Goal: Feedback & Contribution: Leave review/rating

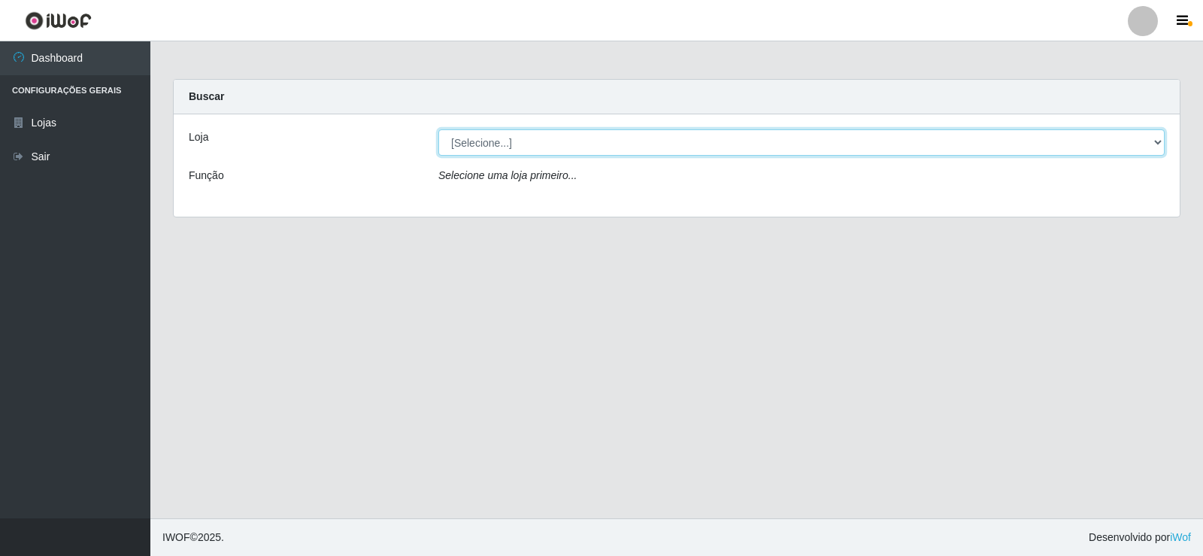
click at [1160, 144] on select "[Selecione...] Supermercado Manaira" at bounding box center [801, 142] width 726 height 26
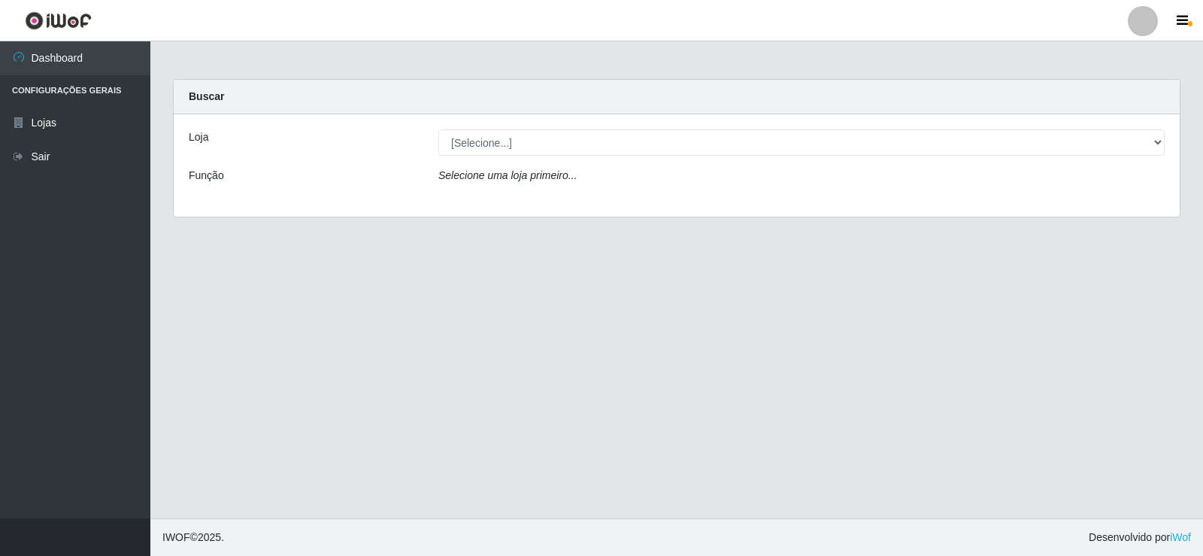
click at [1026, 197] on div "Loja [Selecione...] Supermercado Manaira Função Selecione uma loja primeiro..." at bounding box center [677, 165] width 1006 height 102
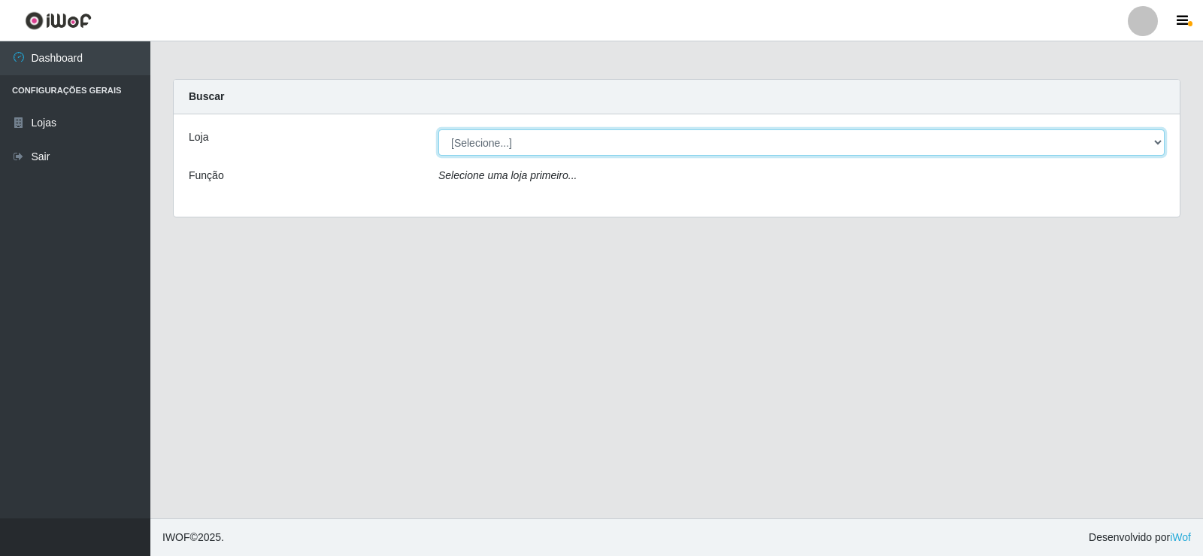
click at [756, 142] on select "[Selecione...] Supermercado Manaira" at bounding box center [801, 142] width 726 height 26
select select "443"
click at [438, 129] on select "[Selecione...] Supermercado Manaira" at bounding box center [801, 142] width 726 height 26
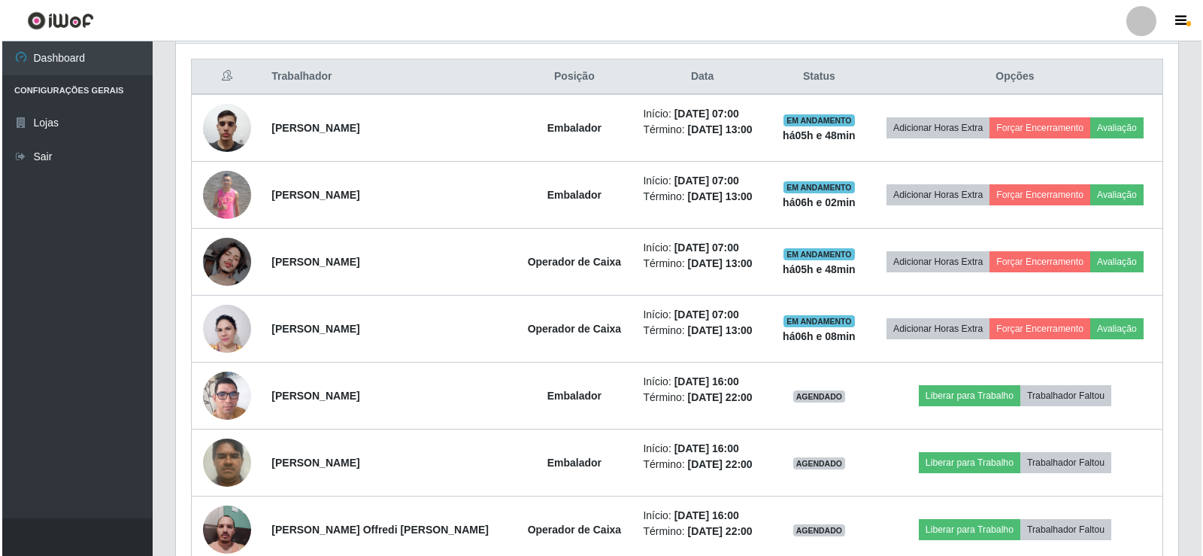
scroll to position [547, 0]
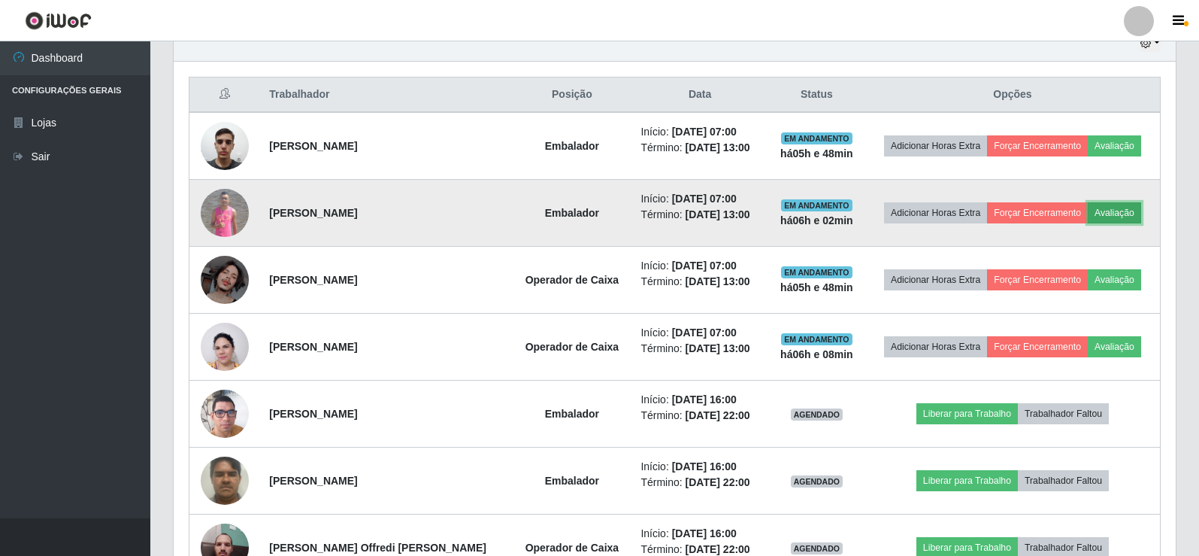
click at [1104, 209] on button "Avaliação" at bounding box center [1114, 212] width 53 height 21
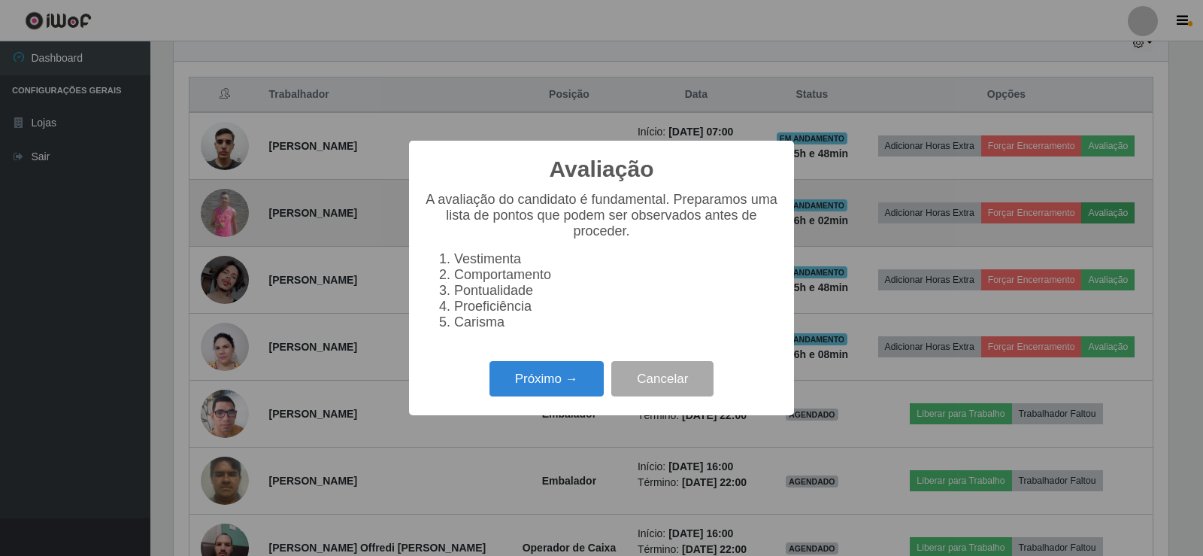
scroll to position [312, 995]
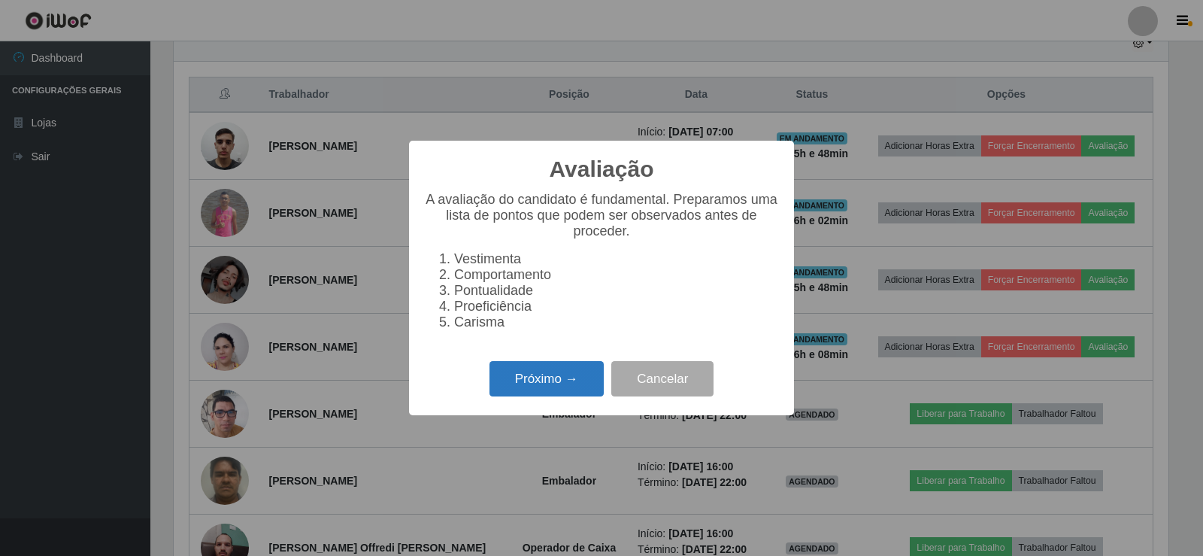
click at [559, 387] on button "Próximo →" at bounding box center [547, 378] width 114 height 35
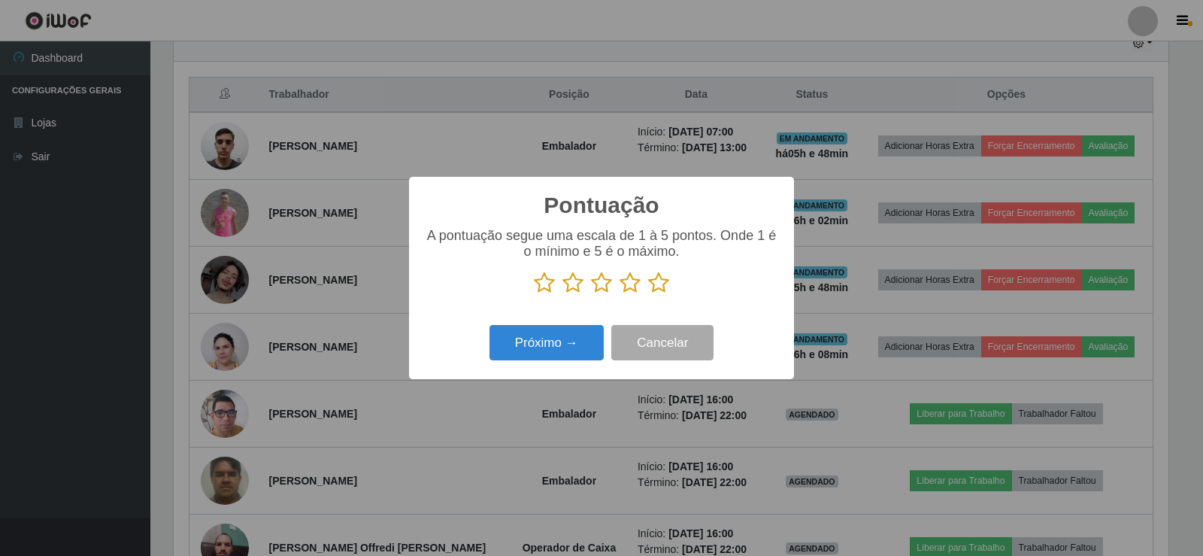
scroll to position [751675, 750992]
click at [573, 342] on button "Próximo →" at bounding box center [547, 342] width 114 height 35
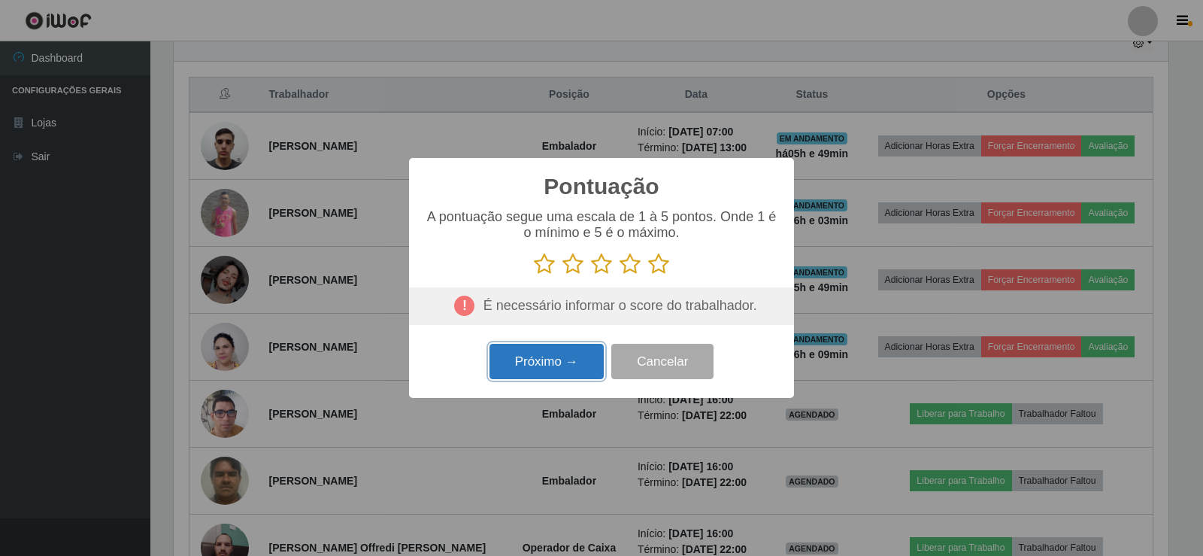
click at [535, 368] on button "Próximo →" at bounding box center [547, 361] width 114 height 35
click at [662, 262] on icon at bounding box center [658, 264] width 21 height 23
click at [648, 275] on input "radio" at bounding box center [648, 275] width 0 height 0
click at [662, 262] on icon at bounding box center [658, 264] width 21 height 23
click at [648, 275] on input "radio" at bounding box center [648, 275] width 0 height 0
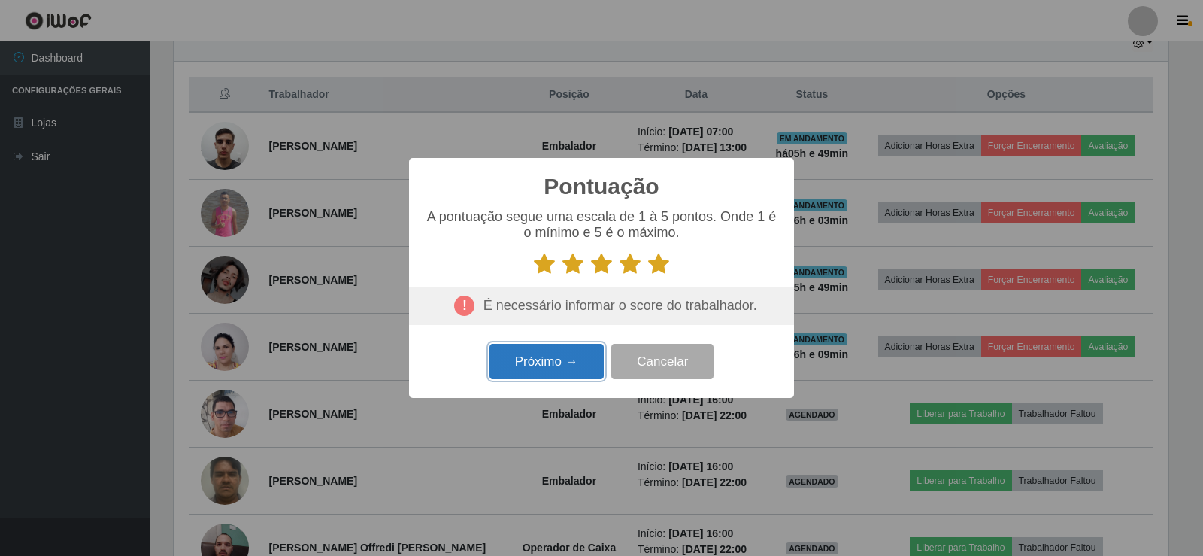
click at [533, 359] on button "Próximo →" at bounding box center [547, 361] width 114 height 35
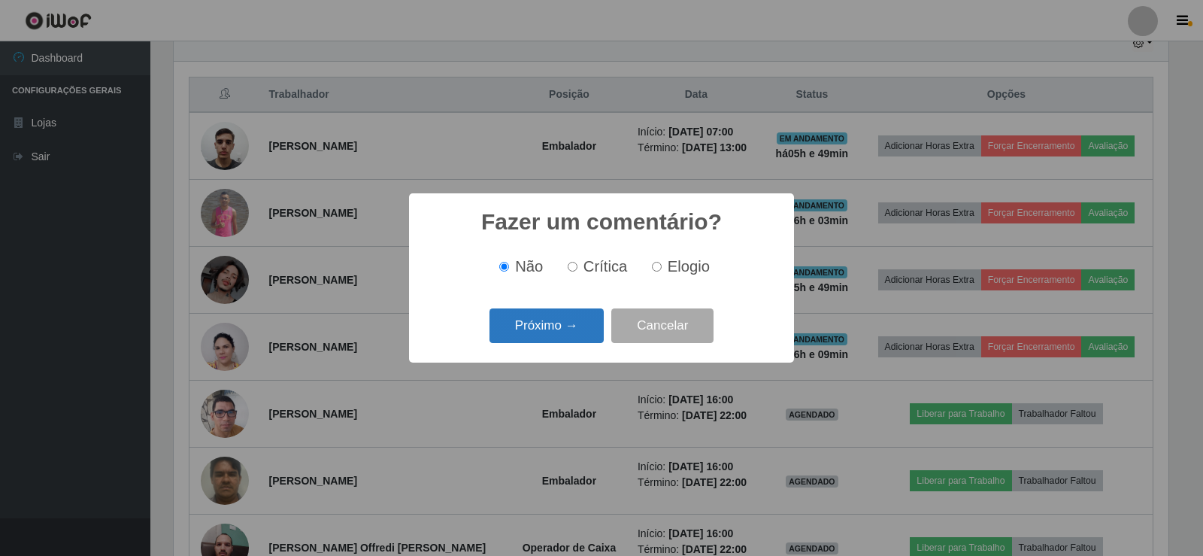
click at [534, 326] on button "Próximo →" at bounding box center [547, 325] width 114 height 35
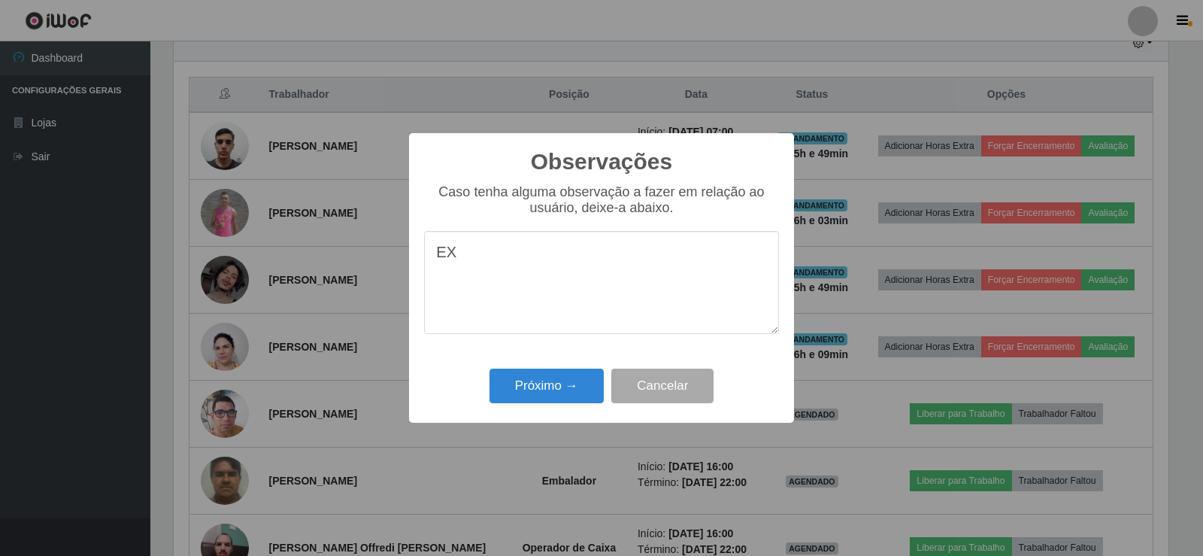
type textarea "E"
type textarea "FEZ EXCELENTE TRABALHO"
click at [575, 387] on button "Próximo →" at bounding box center [547, 385] width 114 height 35
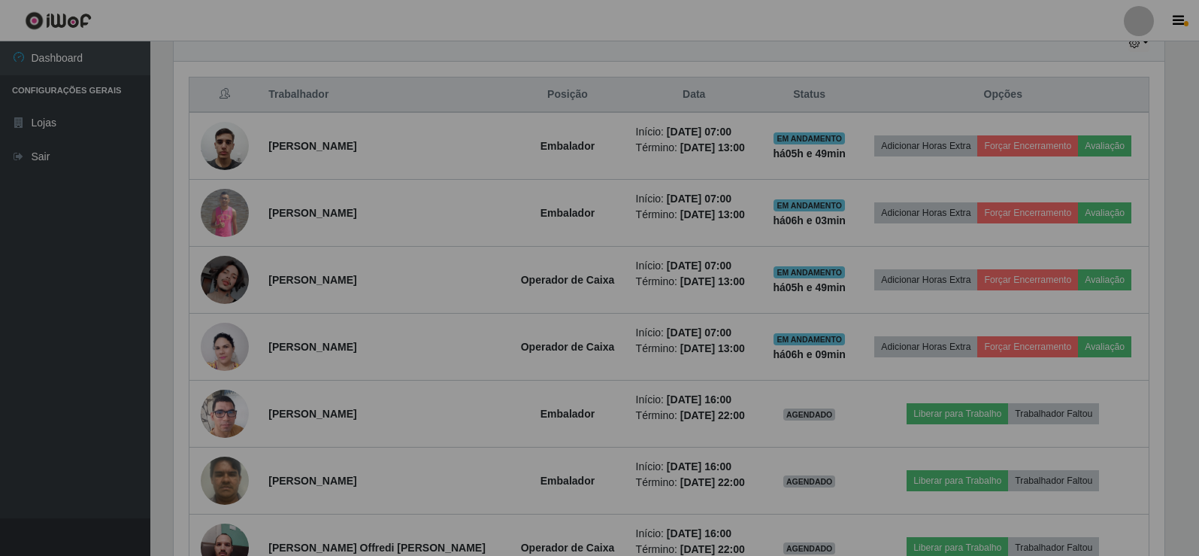
scroll to position [312, 1002]
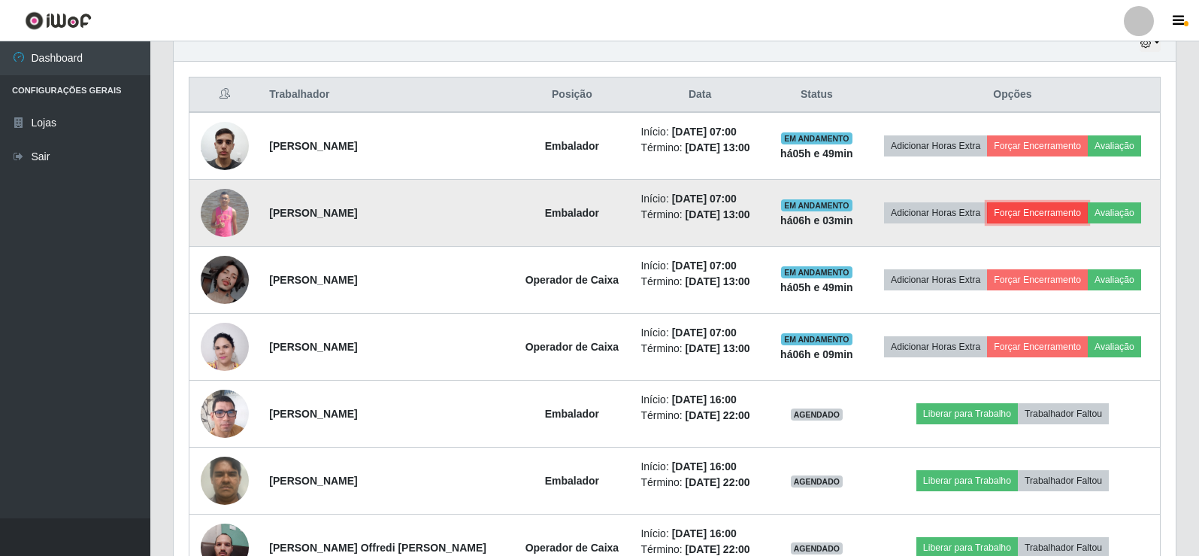
click at [1028, 211] on button "Forçar Encerramento" at bounding box center [1037, 212] width 101 height 21
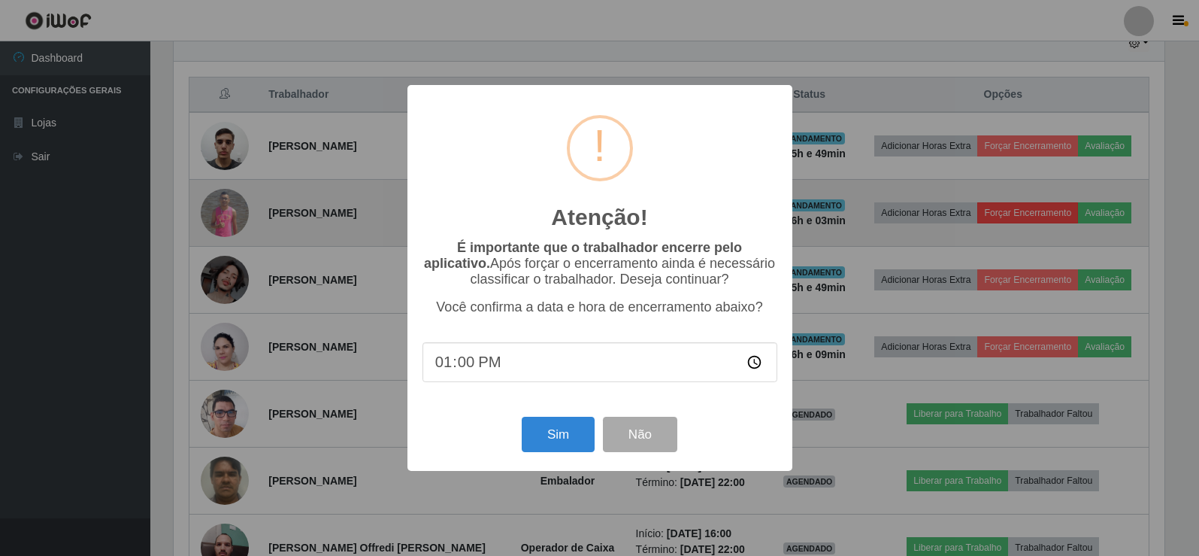
scroll to position [312, 995]
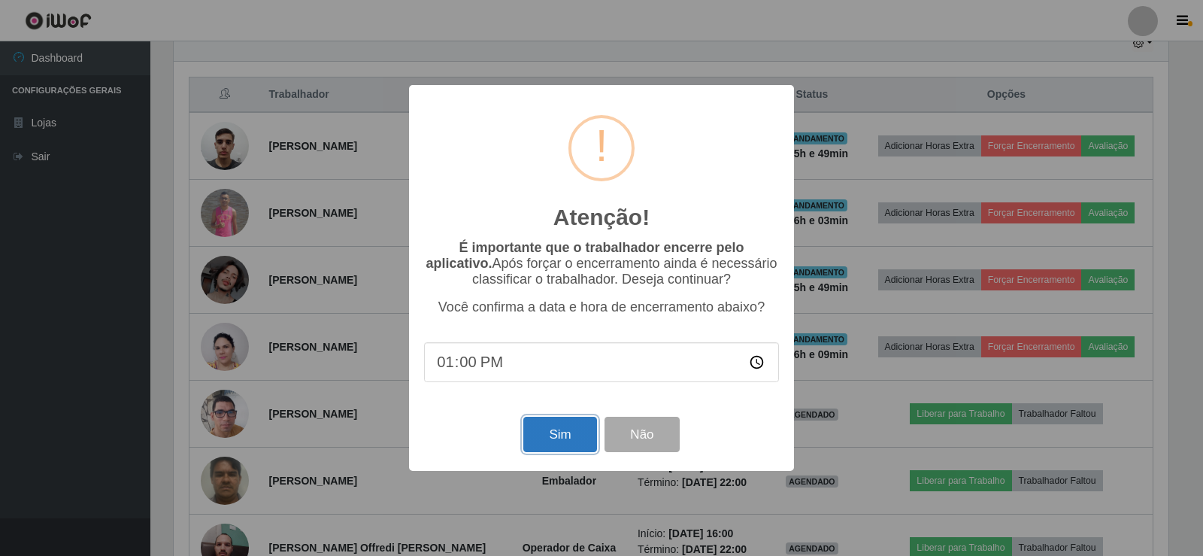
click at [546, 435] on button "Sim" at bounding box center [559, 434] width 73 height 35
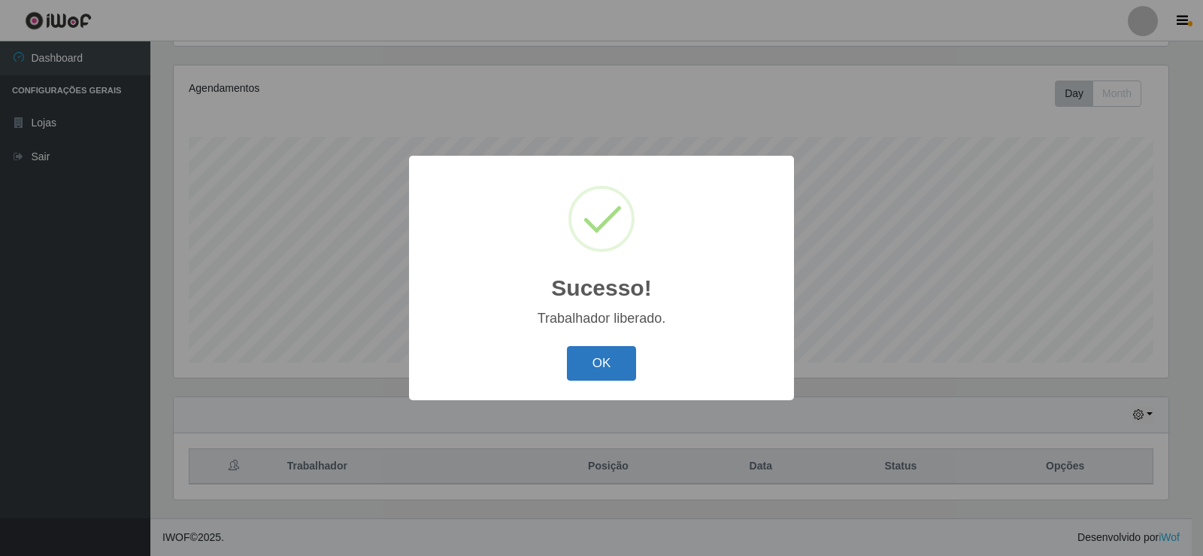
click at [602, 368] on button "OK" at bounding box center [602, 363] width 70 height 35
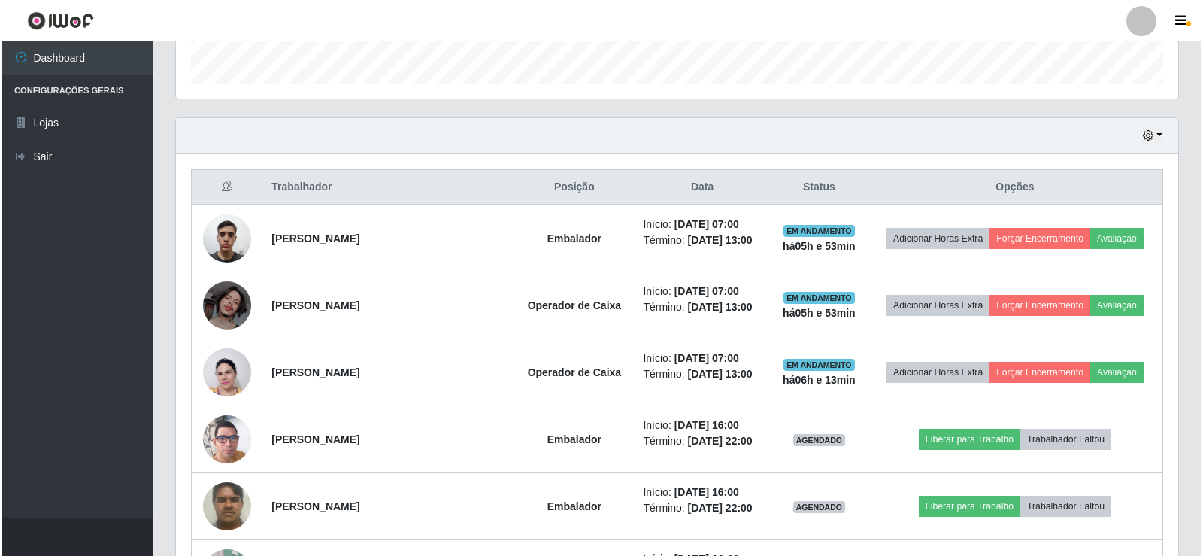
scroll to position [456, 0]
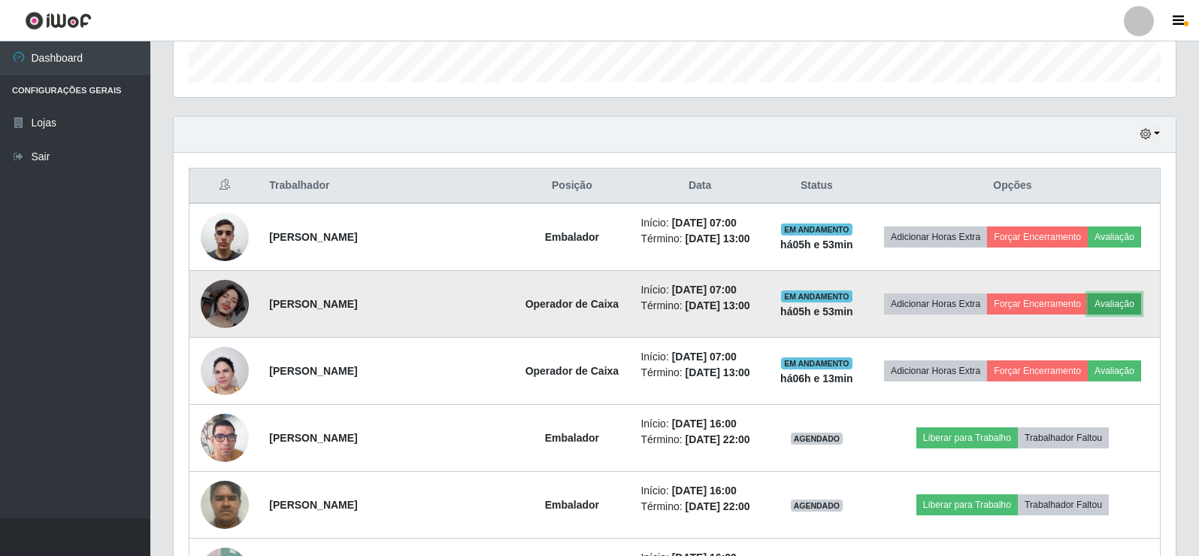
click at [1114, 307] on button "Avaliação" at bounding box center [1114, 303] width 53 height 21
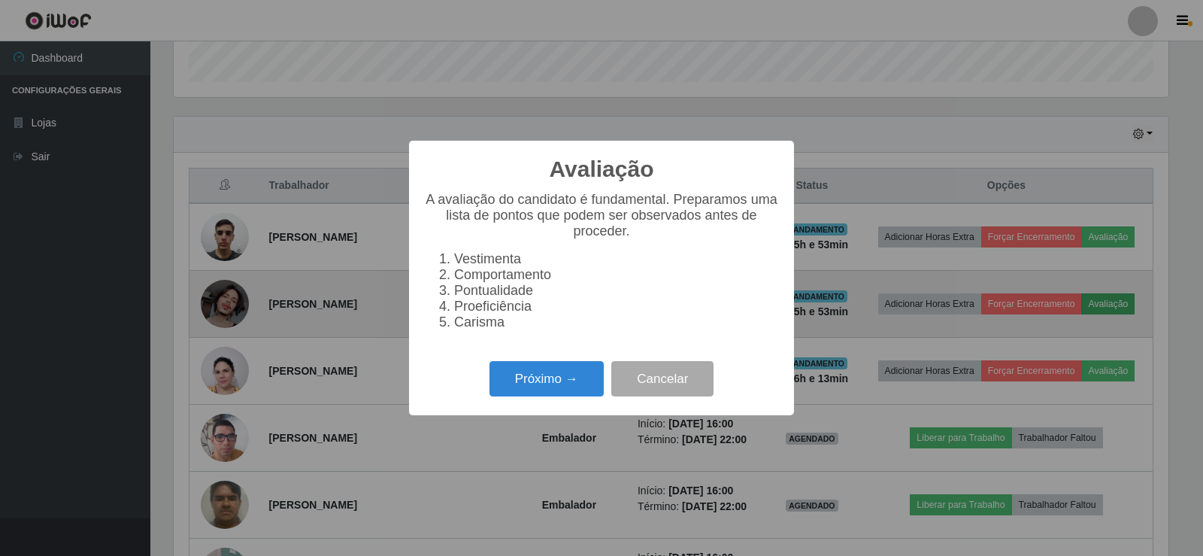
scroll to position [312, 995]
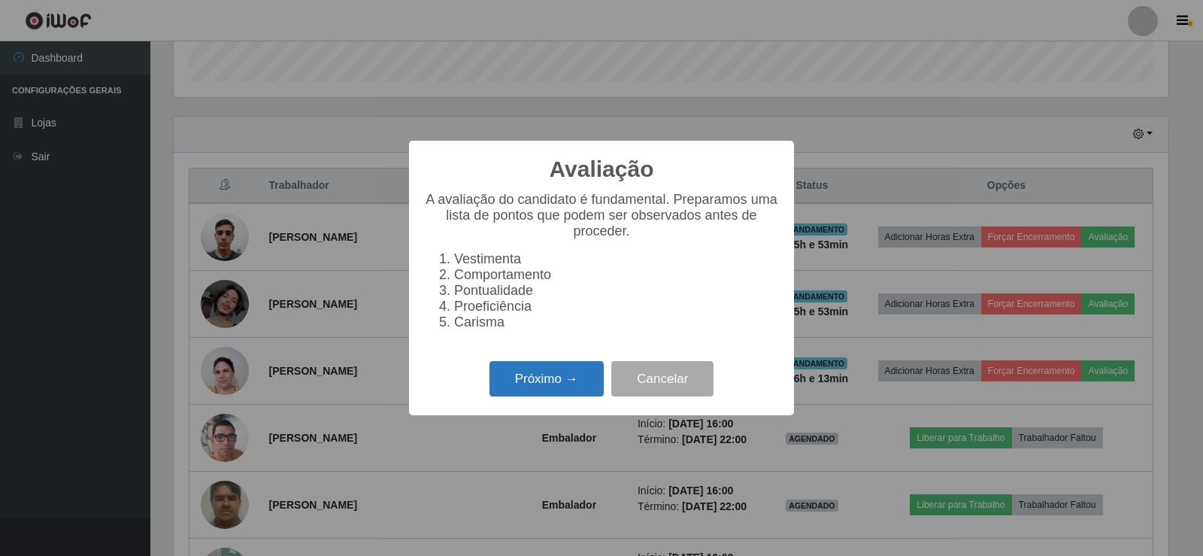
click at [550, 383] on button "Próximo →" at bounding box center [547, 378] width 114 height 35
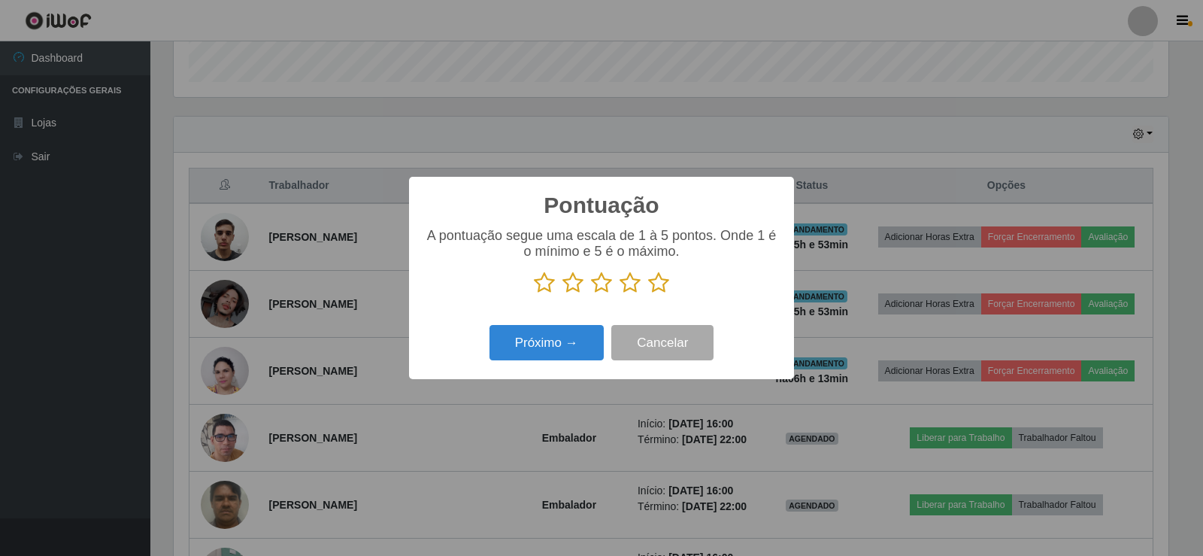
click at [659, 284] on icon at bounding box center [658, 282] width 21 height 23
click at [648, 294] on input "radio" at bounding box center [648, 294] width 0 height 0
click at [567, 344] on button "Próximo →" at bounding box center [547, 342] width 114 height 35
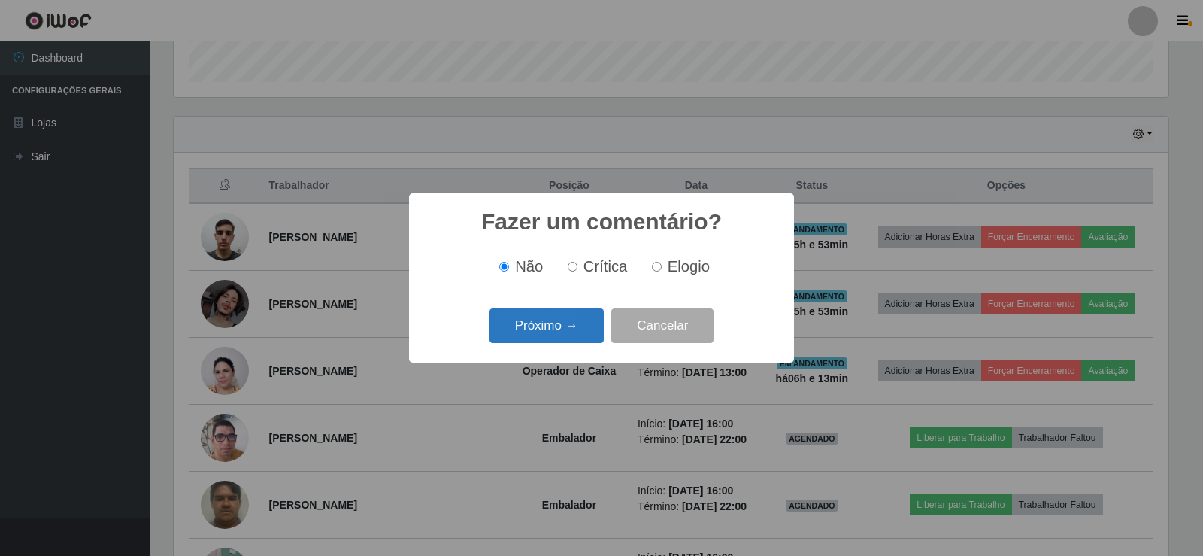
click at [558, 323] on button "Próximo →" at bounding box center [547, 325] width 114 height 35
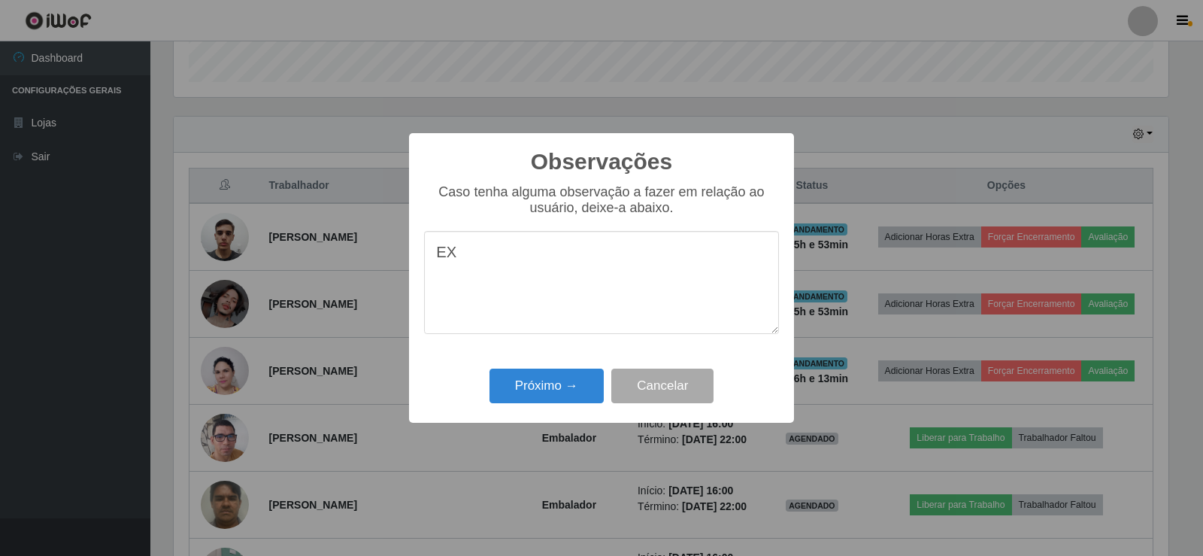
type textarea "E"
click at [588, 253] on textarea "FEZ UM EXCELENTE TRBALHO" at bounding box center [601, 282] width 355 height 103
type textarea "FEZ UM EXCELENTE TRABALHO"
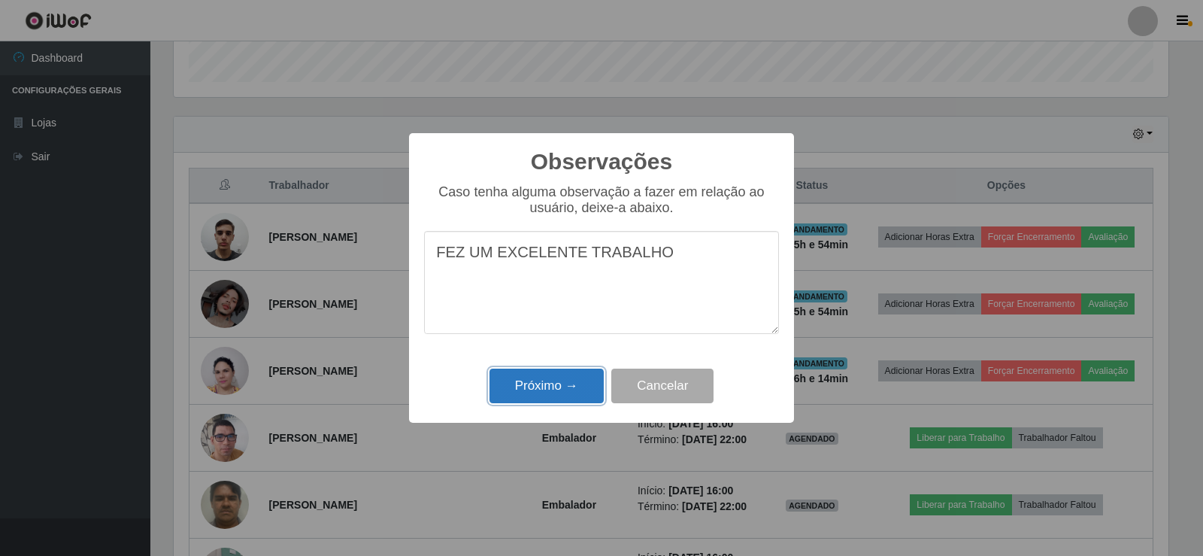
click at [569, 384] on button "Próximo →" at bounding box center [547, 385] width 114 height 35
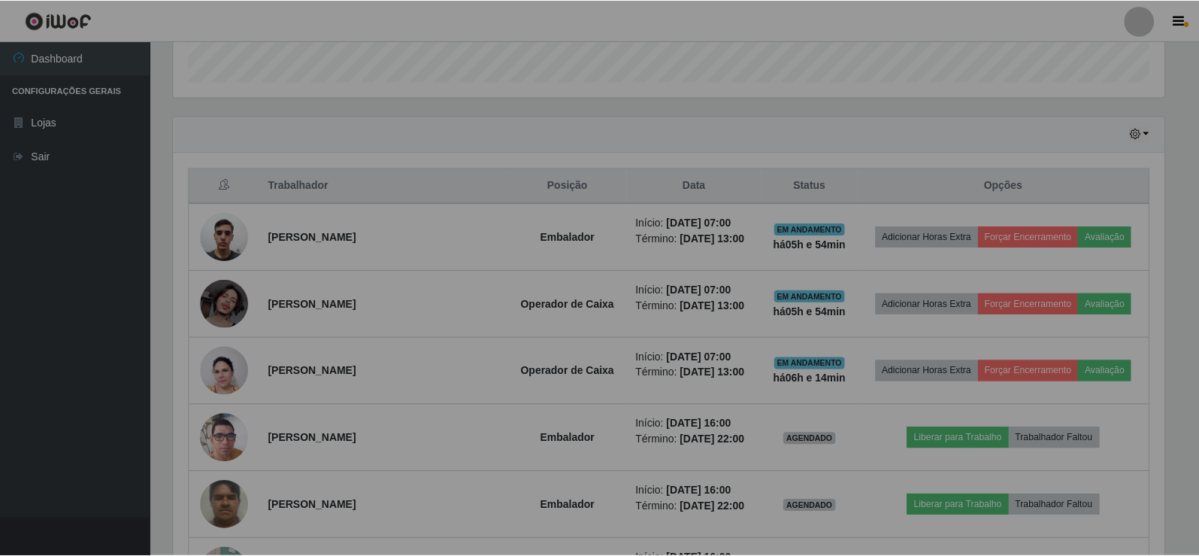
scroll to position [312, 1002]
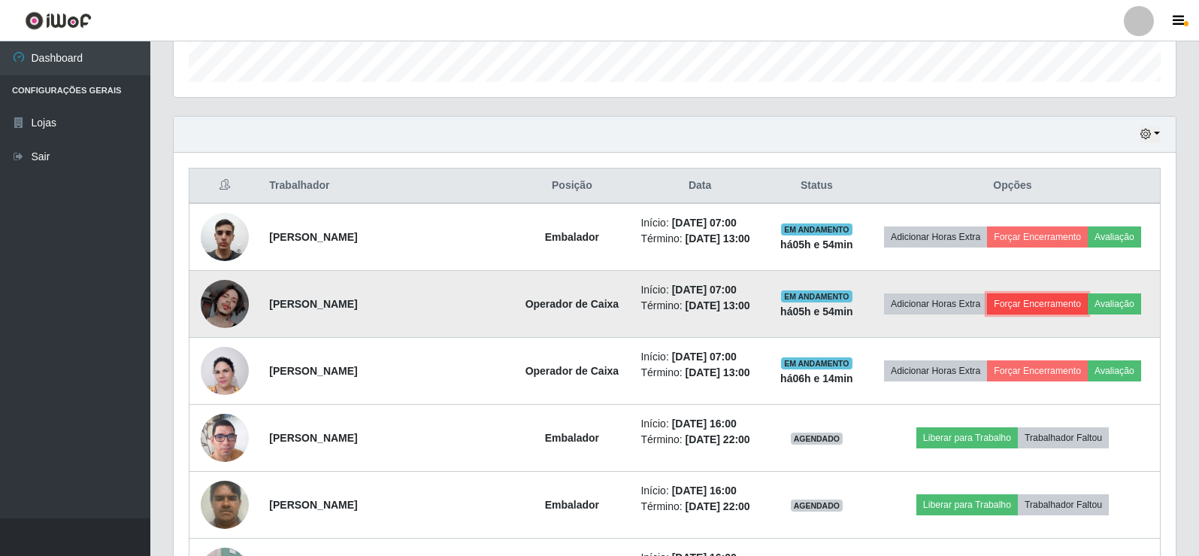
click at [1039, 308] on button "Forçar Encerramento" at bounding box center [1037, 303] width 101 height 21
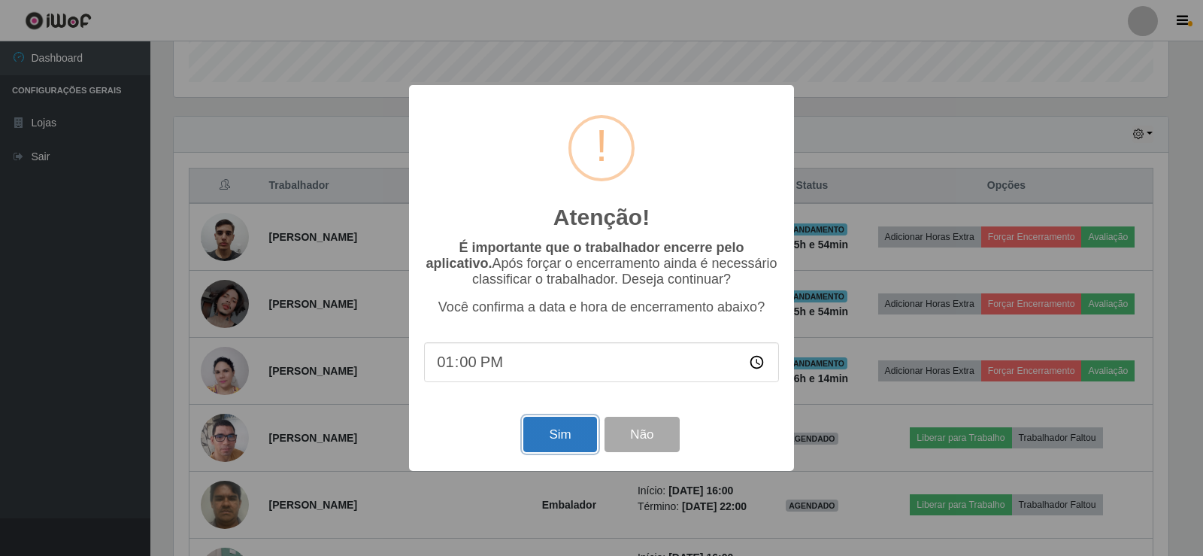
click at [578, 439] on button "Sim" at bounding box center [559, 434] width 73 height 35
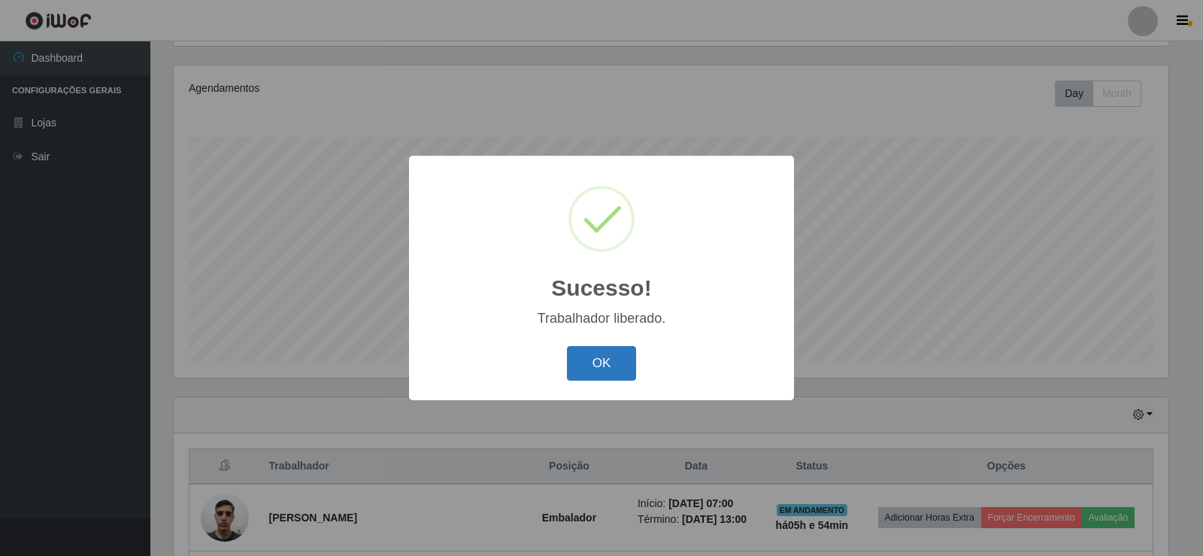
click at [577, 357] on button "OK" at bounding box center [602, 363] width 70 height 35
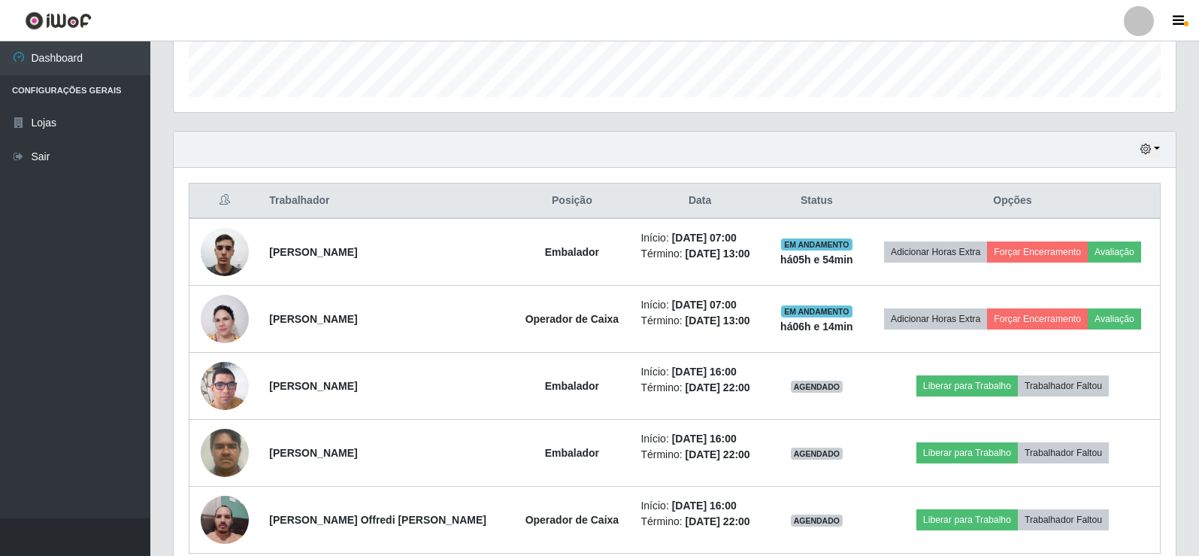
scroll to position [442, 0]
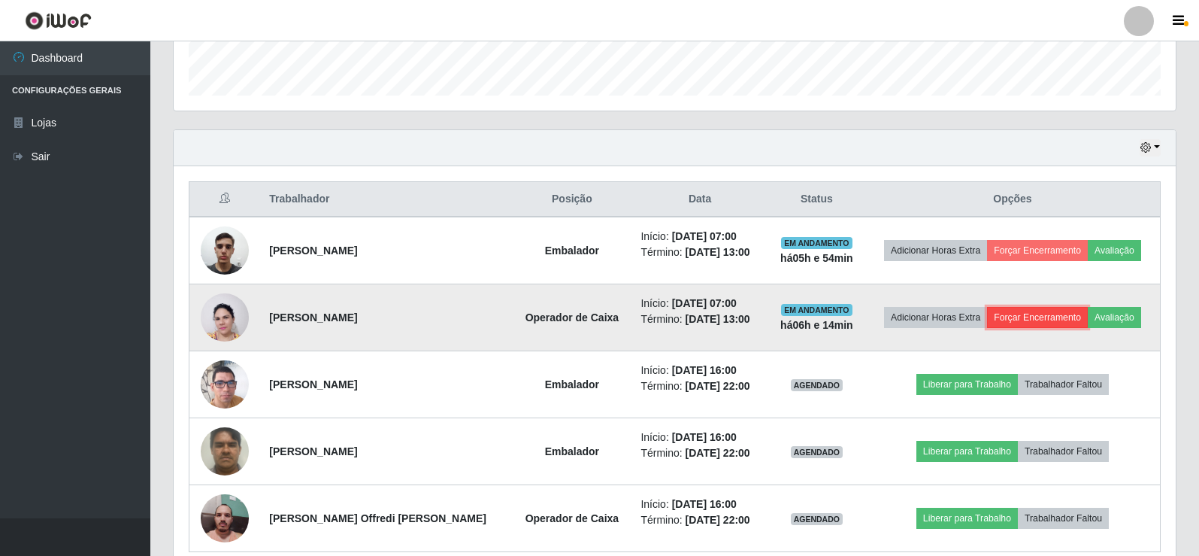
click at [1060, 317] on button "Forçar Encerramento" at bounding box center [1037, 317] width 101 height 21
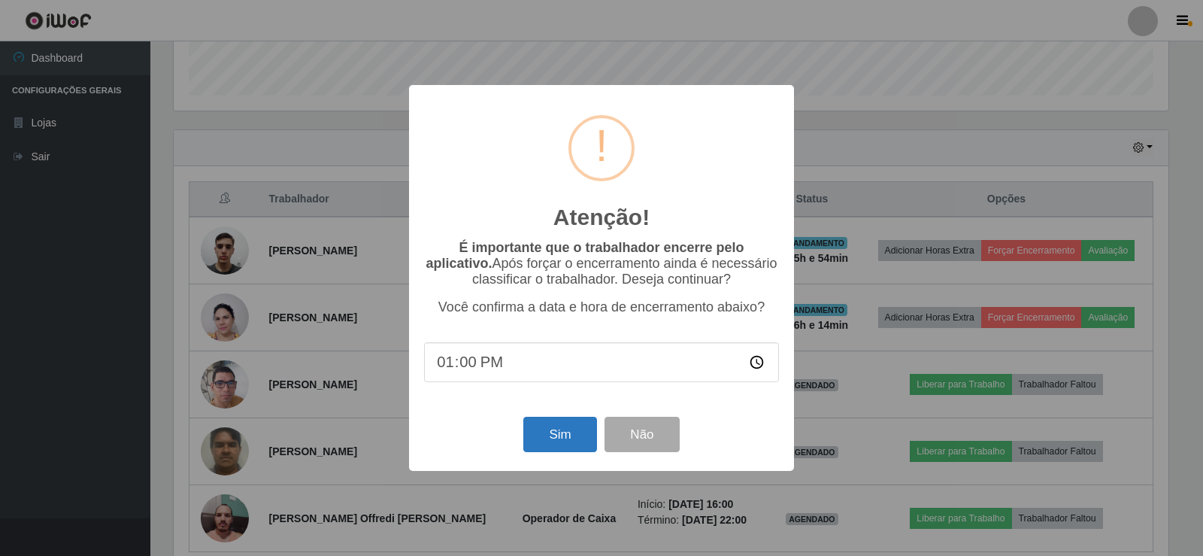
type input "13:05"
click at [550, 438] on button "Sim" at bounding box center [559, 434] width 73 height 35
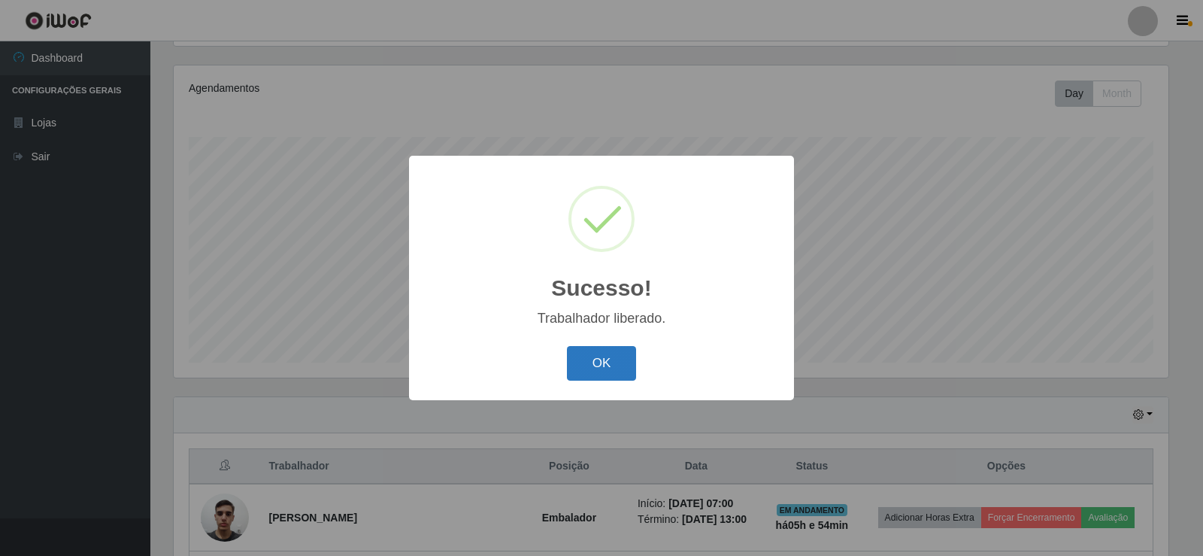
click at [602, 366] on button "OK" at bounding box center [602, 363] width 70 height 35
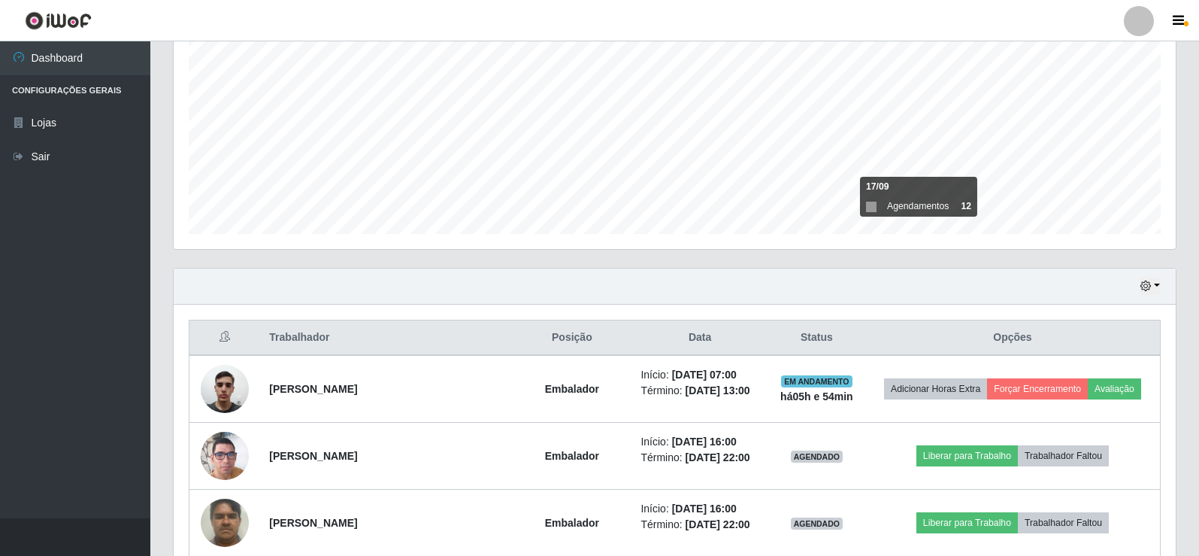
scroll to position [306, 0]
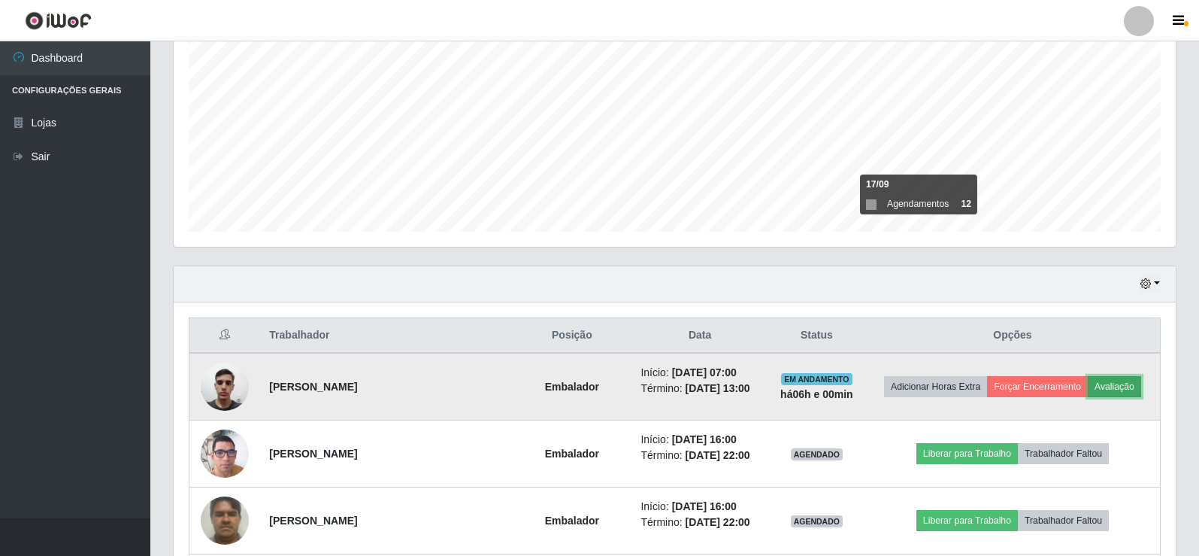
click at [1123, 387] on button "Avaliação" at bounding box center [1114, 386] width 53 height 21
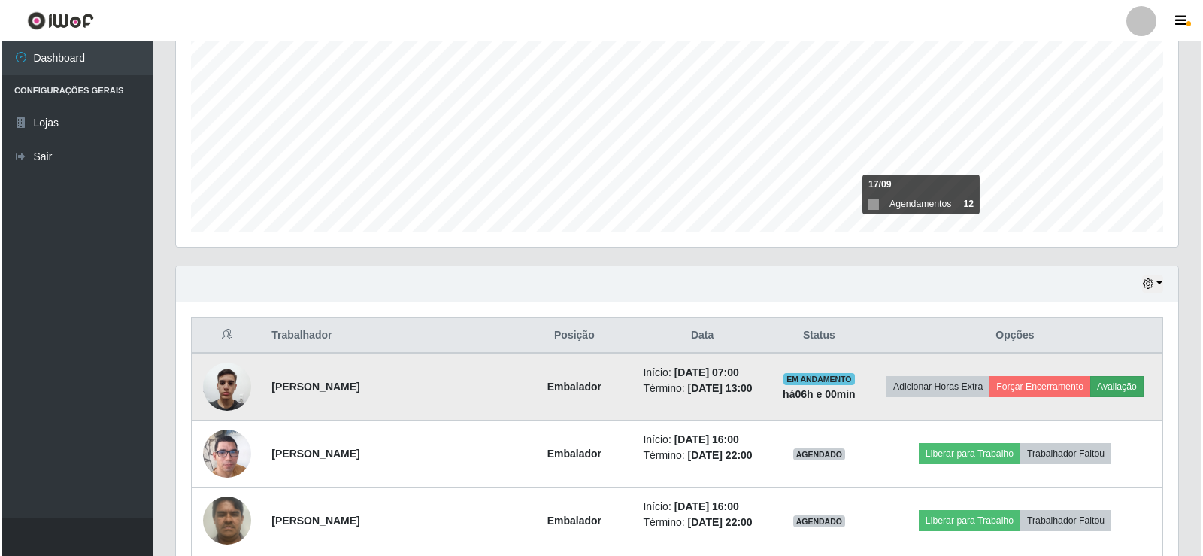
scroll to position [312, 995]
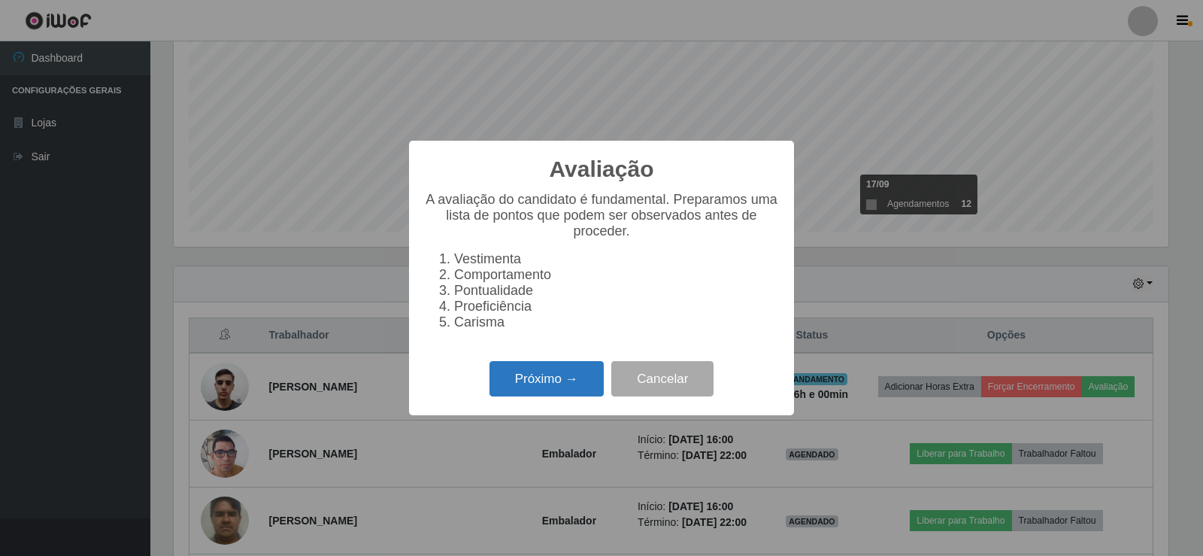
click at [566, 383] on button "Próximo →" at bounding box center [547, 378] width 114 height 35
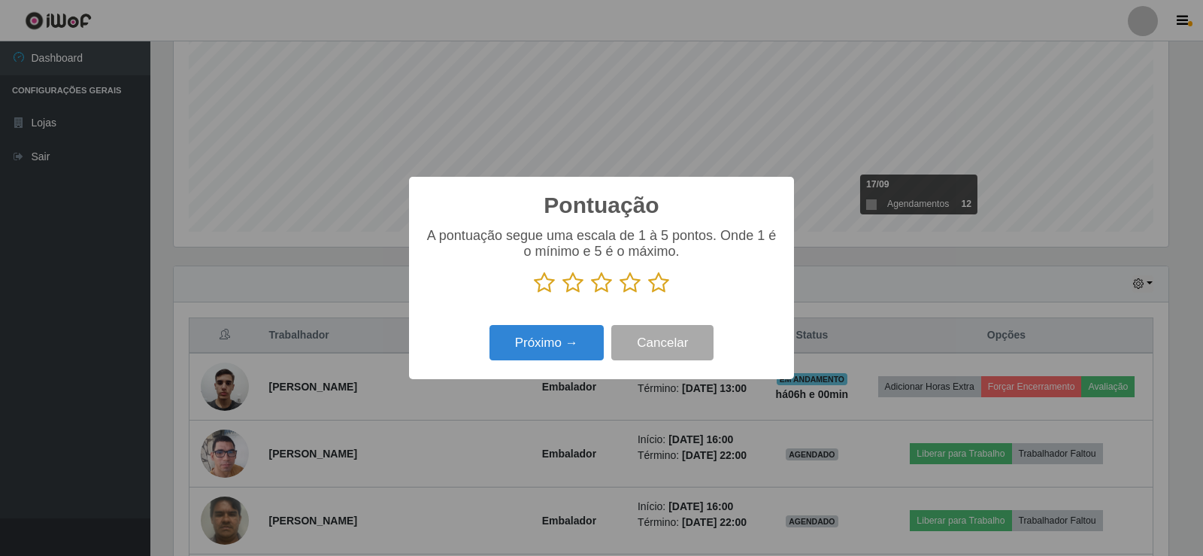
click at [660, 287] on icon at bounding box center [658, 282] width 21 height 23
click at [648, 294] on input "radio" at bounding box center [648, 294] width 0 height 0
click at [572, 334] on button "Próximo →" at bounding box center [547, 342] width 114 height 35
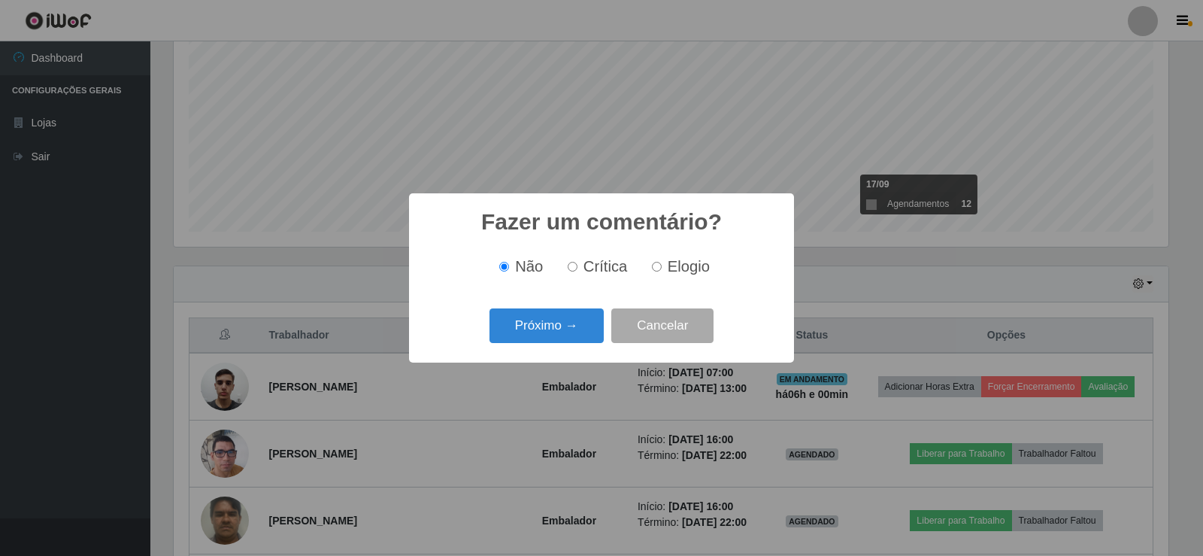
click at [659, 264] on label "Elogio" at bounding box center [678, 266] width 64 height 17
click at [657, 265] on input "Elogio" at bounding box center [657, 267] width 10 height 10
radio input "true"
click at [592, 317] on button "Próximo →" at bounding box center [547, 325] width 114 height 35
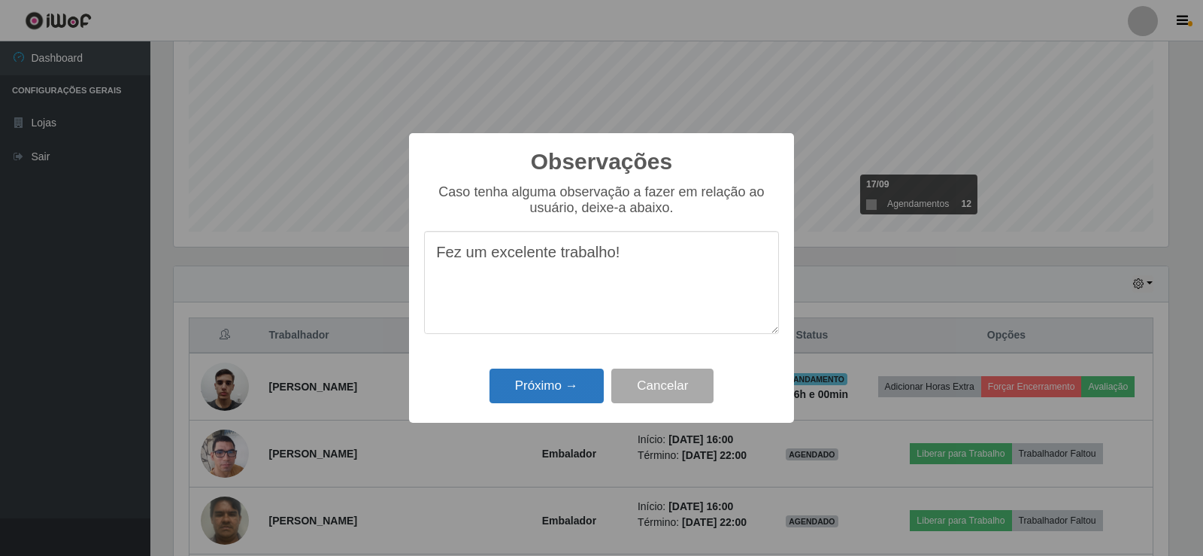
type textarea "Fez um excelente trabalho!"
click at [575, 396] on button "Próximo →" at bounding box center [547, 385] width 114 height 35
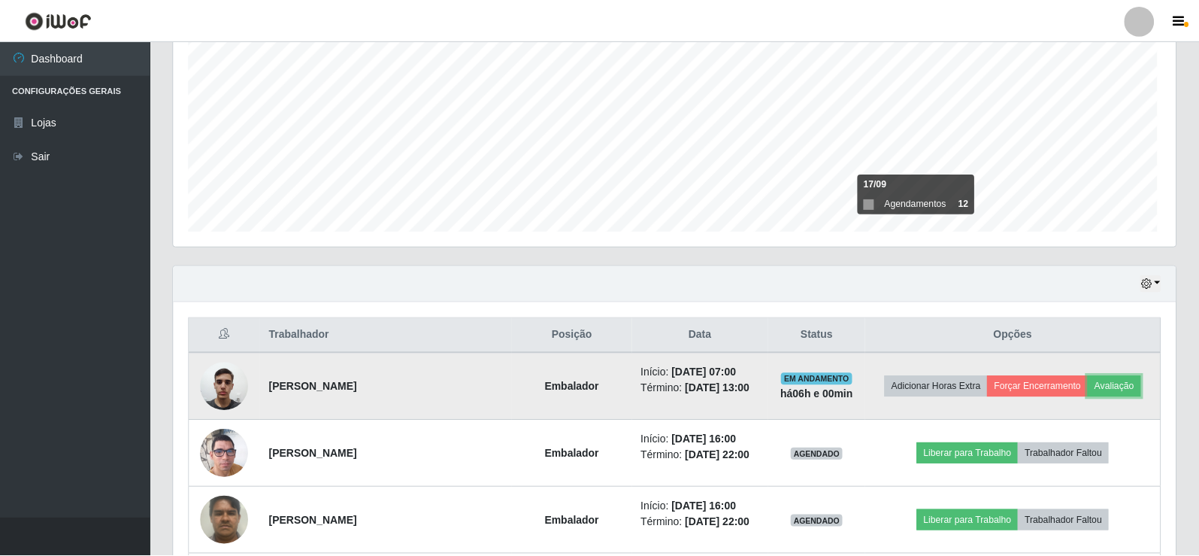
scroll to position [312, 1002]
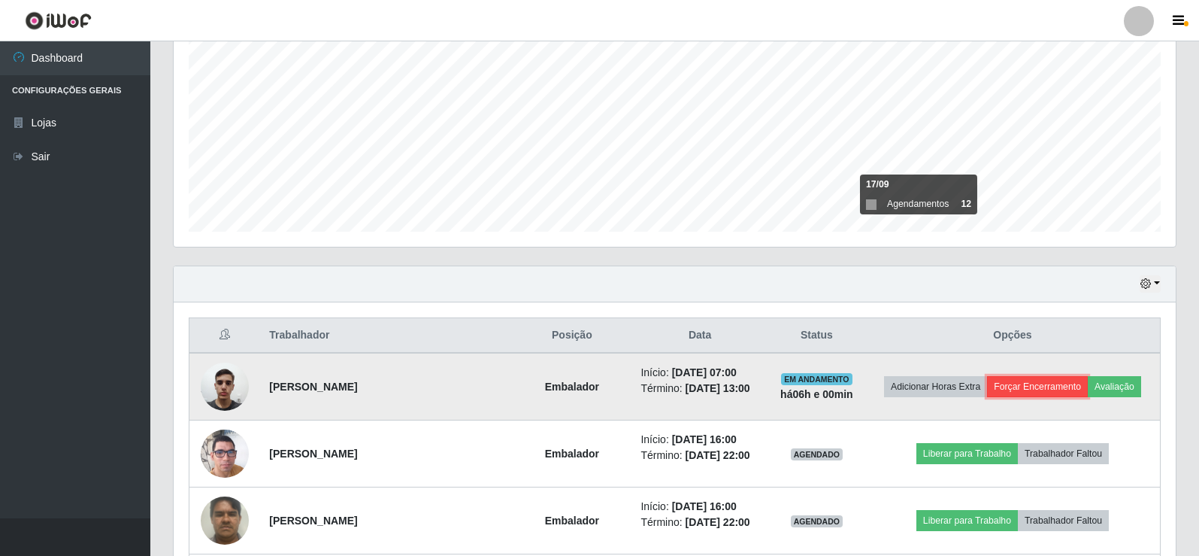
click at [1059, 386] on button "Forçar Encerramento" at bounding box center [1037, 386] width 101 height 21
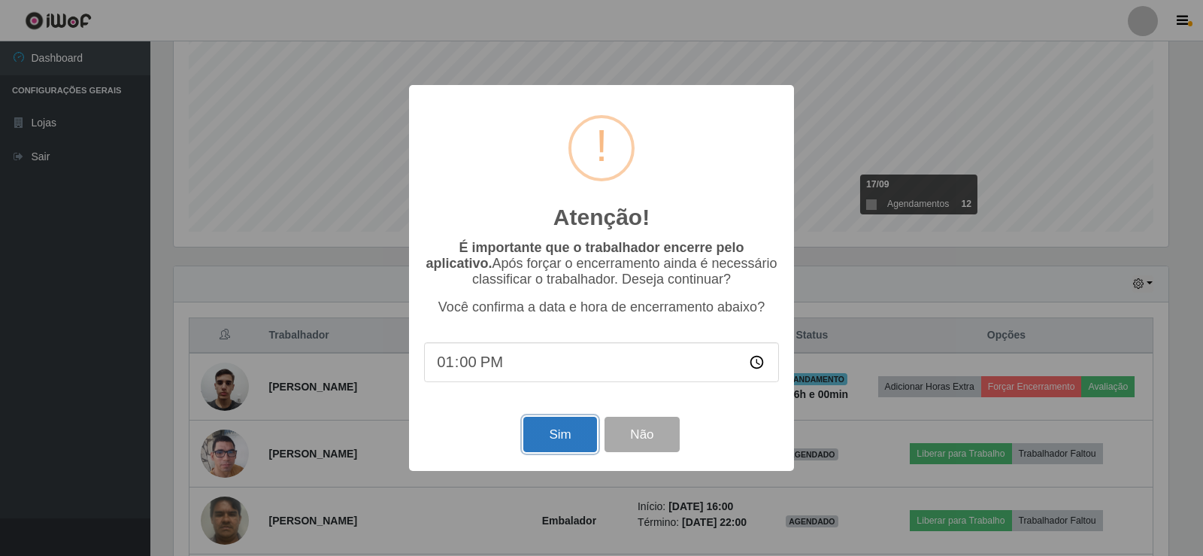
click at [544, 433] on button "Sim" at bounding box center [559, 434] width 73 height 35
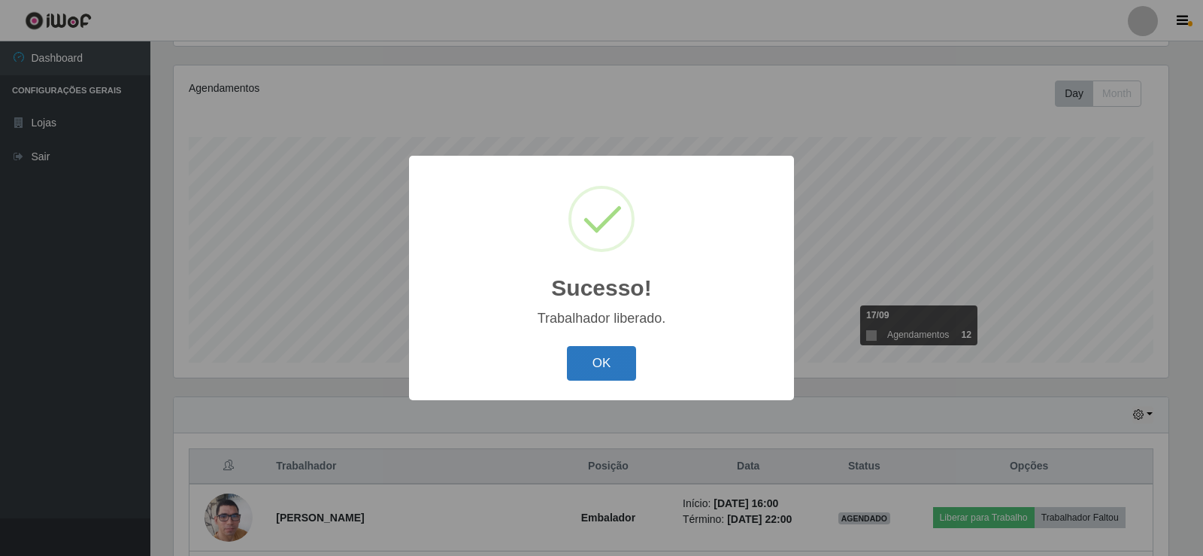
click at [601, 367] on button "OK" at bounding box center [602, 363] width 70 height 35
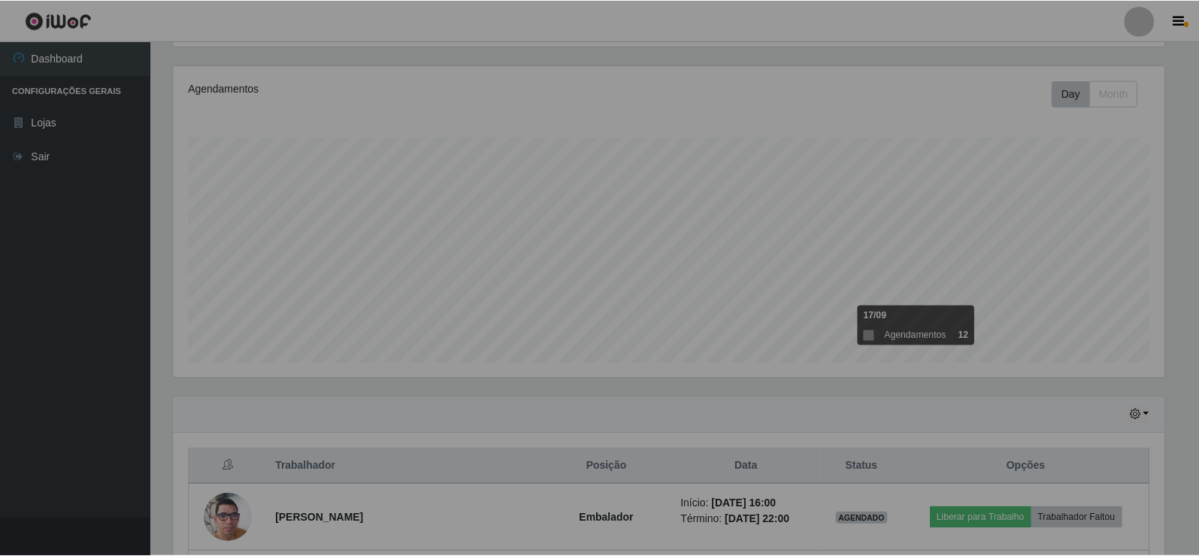
scroll to position [312, 1002]
